Goal: Information Seeking & Learning: Learn about a topic

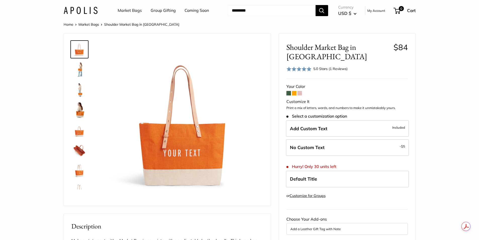
click at [299, 91] on span at bounding box center [300, 93] width 5 height 5
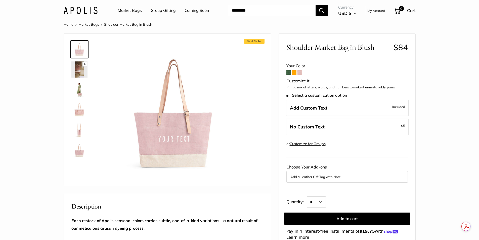
click at [288, 72] on span at bounding box center [288, 72] width 5 height 5
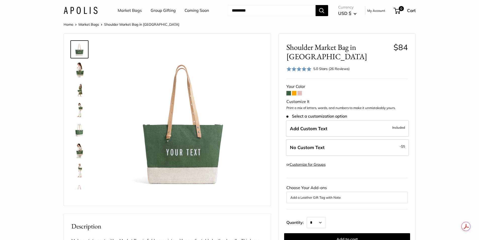
click at [79, 150] on img at bounding box center [79, 150] width 16 height 16
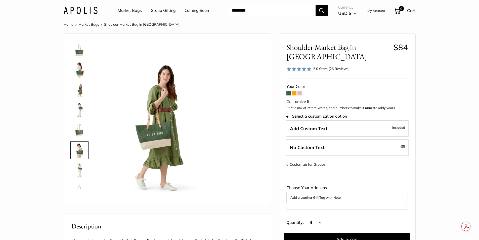
scroll to position [36, 0]
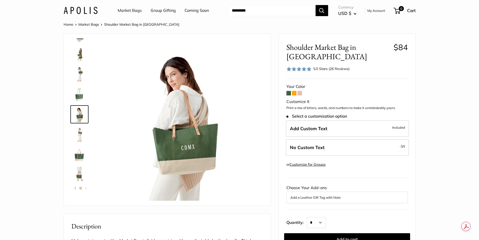
click at [76, 161] on img at bounding box center [79, 154] width 16 height 16
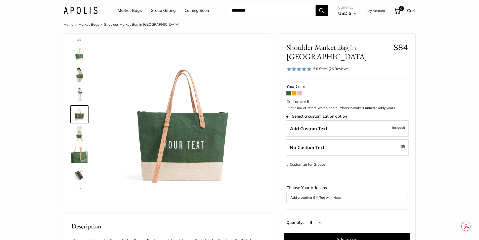
click at [77, 174] on img at bounding box center [79, 174] width 16 height 16
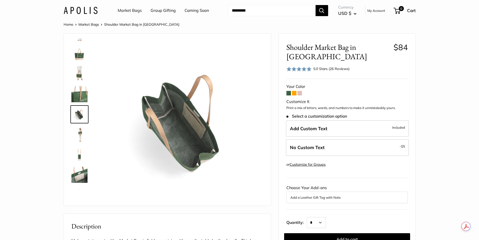
click at [78, 182] on img at bounding box center [79, 174] width 16 height 16
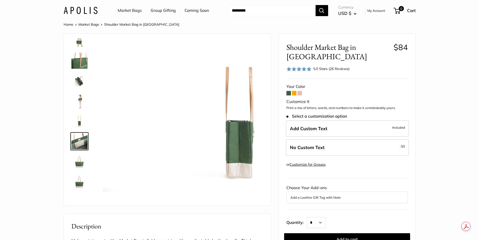
scroll to position [173, 0]
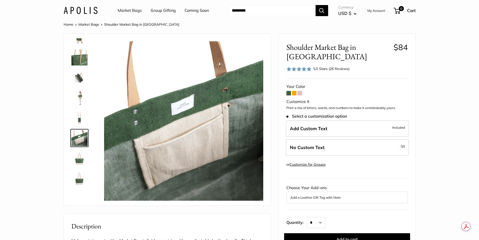
click at [205, 11] on link "Coming Soon" at bounding box center [197, 11] width 24 height 8
